Goal: Navigation & Orientation: Find specific page/section

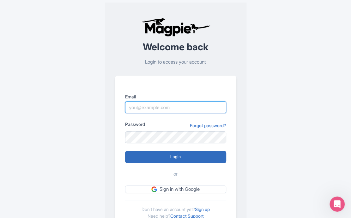
type input "[PERSON_NAME][EMAIL_ADDRESS][DOMAIN_NAME]"
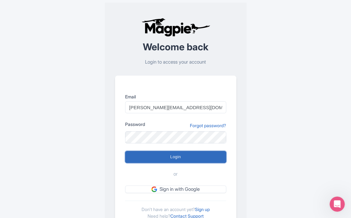
click at [178, 156] on input "Login" at bounding box center [175, 157] width 101 height 12
type input "Logging in..."
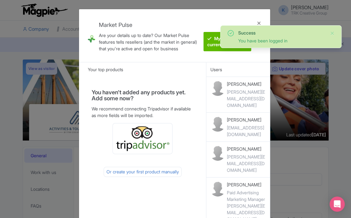
click at [192, 14] on div "Market Pulse Are your details up to date? Our Market Pulse features tells resel…" at bounding box center [175, 35] width 192 height 53
click at [335, 33] on button "Close" at bounding box center [332, 33] width 5 height 8
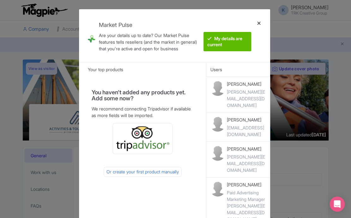
click at [262, 22] on div at bounding box center [258, 35] width 15 height 43
click at [260, 23] on div at bounding box center [258, 35] width 15 height 43
click at [288, 30] on div "Market Pulse Are your details up to date? Our Market Pulse features tells resel…" at bounding box center [175, 109] width 351 height 218
click at [258, 23] on div at bounding box center [258, 35] width 15 height 43
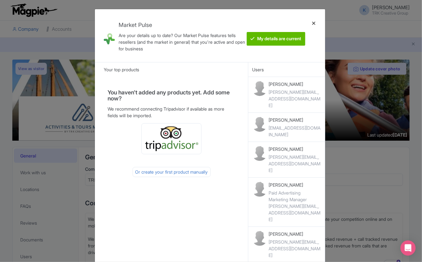
click at [313, 24] on div at bounding box center [313, 35] width 15 height 43
click at [273, 41] on link "We made some updates to the platform. Read more about the new layout" at bounding box center [211, 44] width 414 height 7
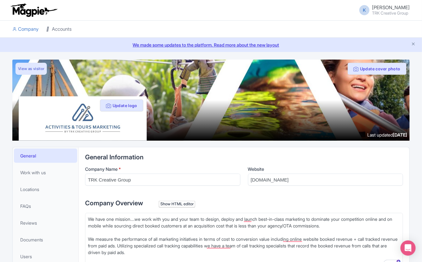
click at [60, 30] on link "Accounts" at bounding box center [58, 29] width 25 height 17
click at [57, 34] on link "Accounts" at bounding box center [58, 29] width 25 height 17
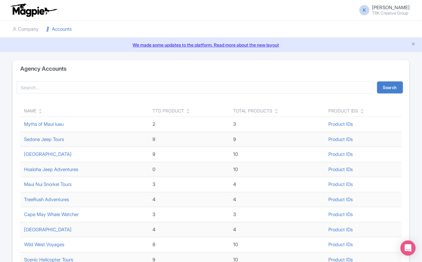
click at [43, 110] on div "Name" at bounding box center [84, 110] width 121 height 7
click at [40, 110] on icon at bounding box center [40, 112] width 3 height 4
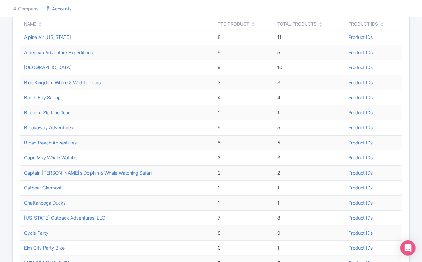
scroll to position [210, 0]
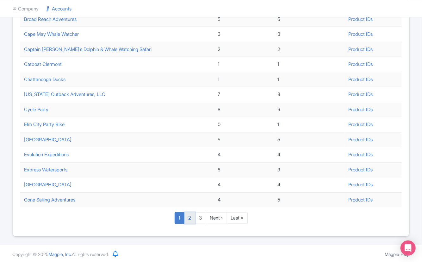
drag, startPoint x: 189, startPoint y: 220, endPoint x: 187, endPoint y: 223, distance: 4.3
click at [189, 220] on link "2" at bounding box center [189, 218] width 11 height 12
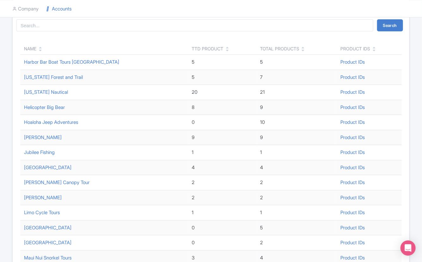
scroll to position [210, 0]
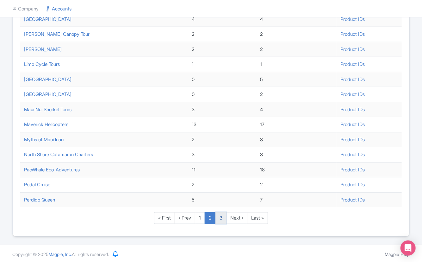
click at [221, 219] on link "3" at bounding box center [220, 218] width 11 height 12
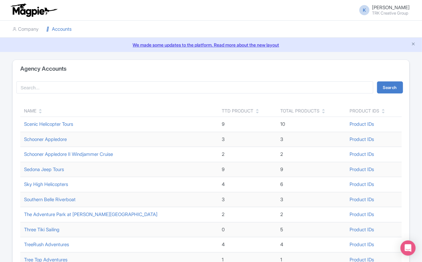
scroll to position [135, 0]
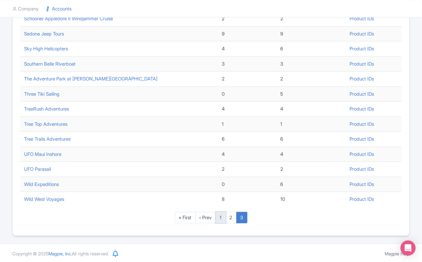
drag, startPoint x: 223, startPoint y: 216, endPoint x: 221, endPoint y: 220, distance: 4.6
click at [223, 216] on link "1" at bounding box center [221, 218] width 10 height 12
